Goal: Go to known website: Access a specific website the user already knows

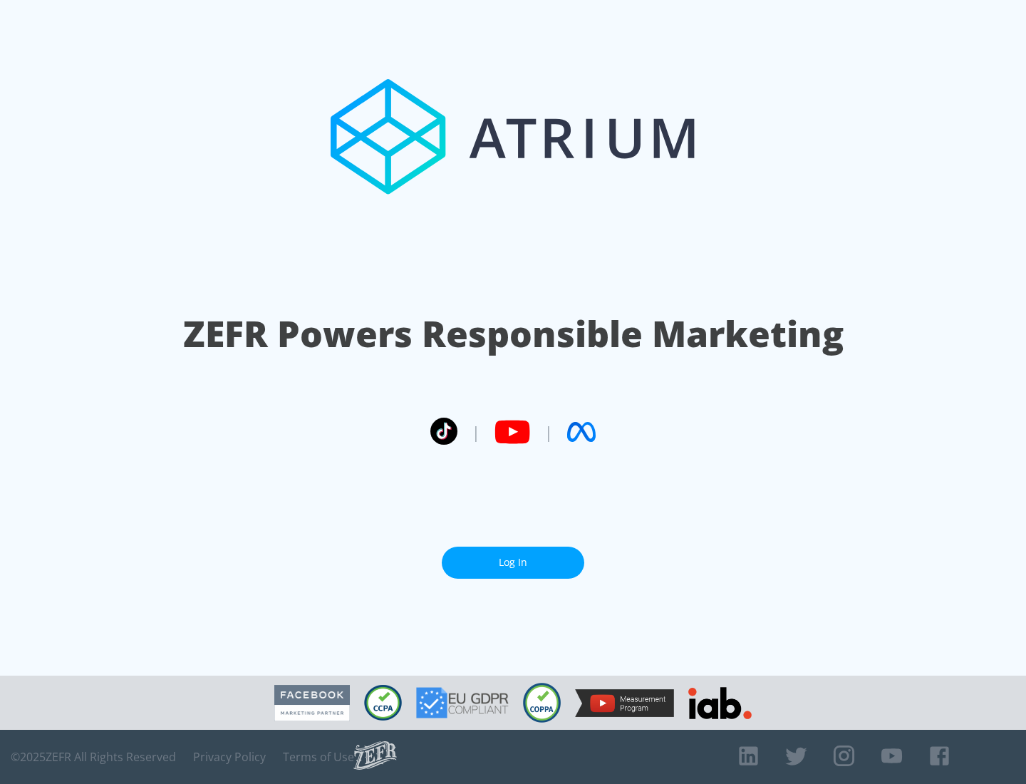
click at [513, 562] on link "Log In" at bounding box center [513, 563] width 143 height 32
